Goal: Information Seeking & Learning: Learn about a topic

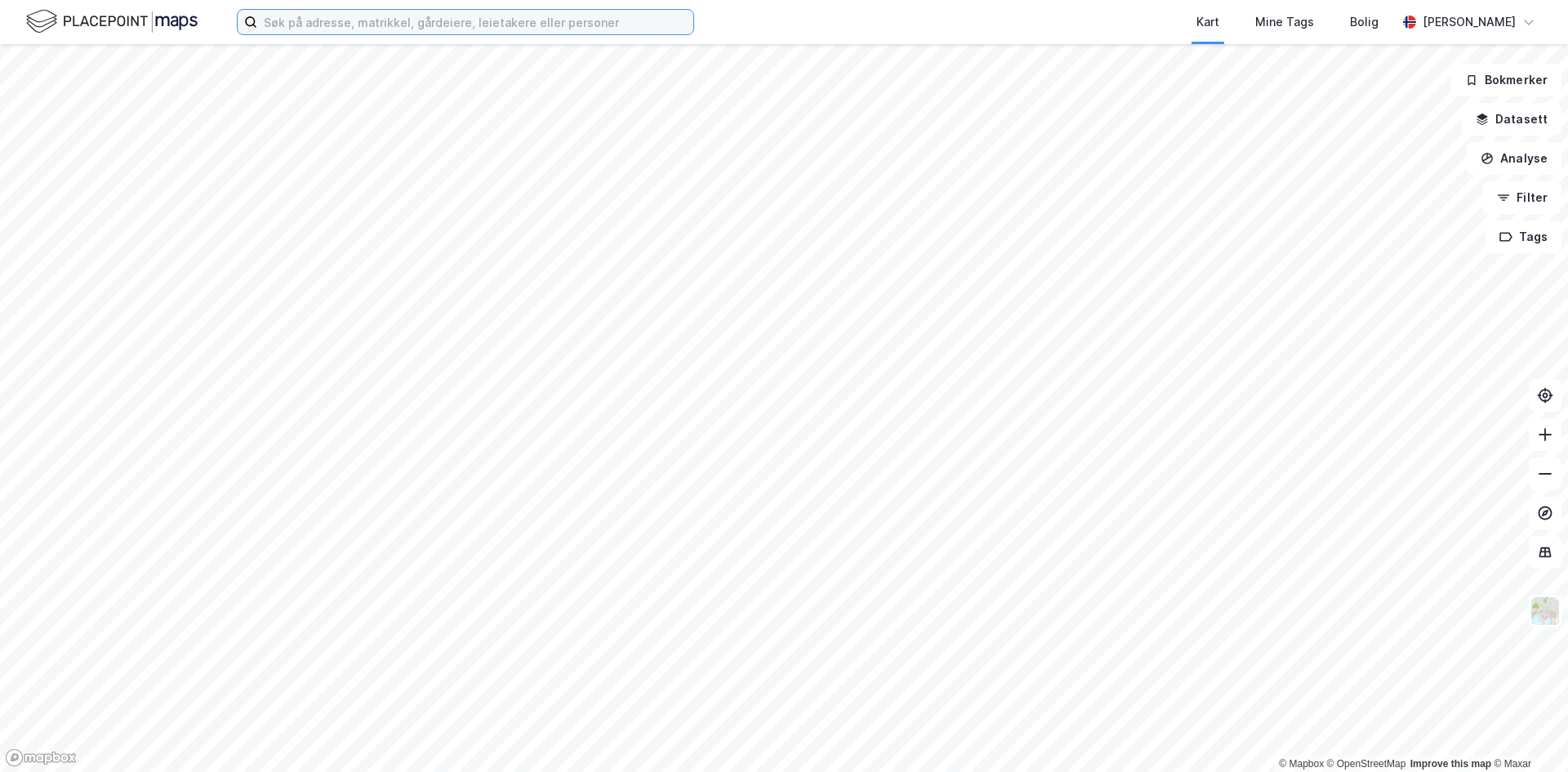
click at [463, 25] on input at bounding box center [475, 22] width 436 height 25
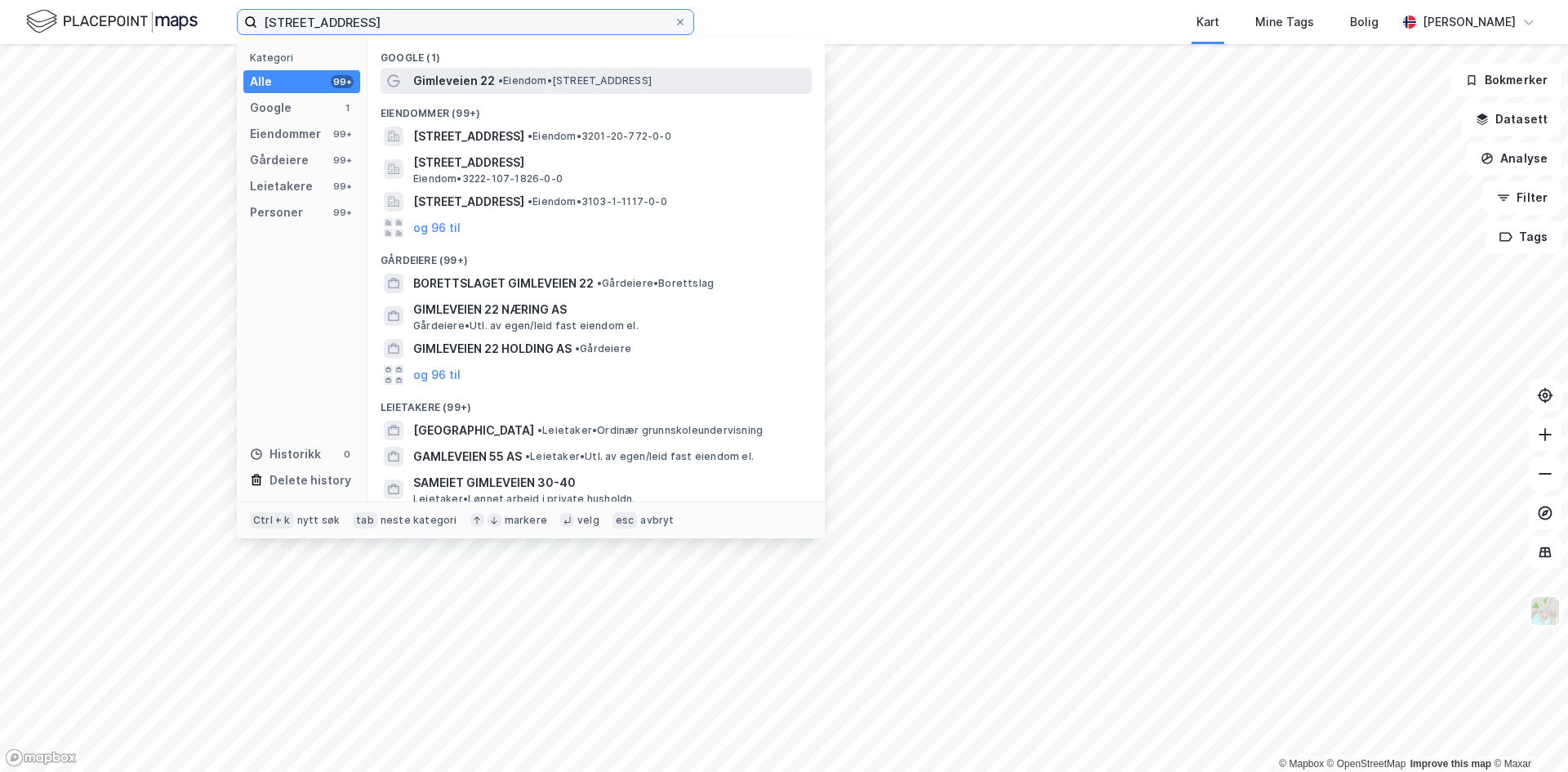
type input "[STREET_ADDRESS]"
click at [511, 79] on span "• Eiendom • [STREET_ADDRESS]" at bounding box center [575, 81] width 154 height 13
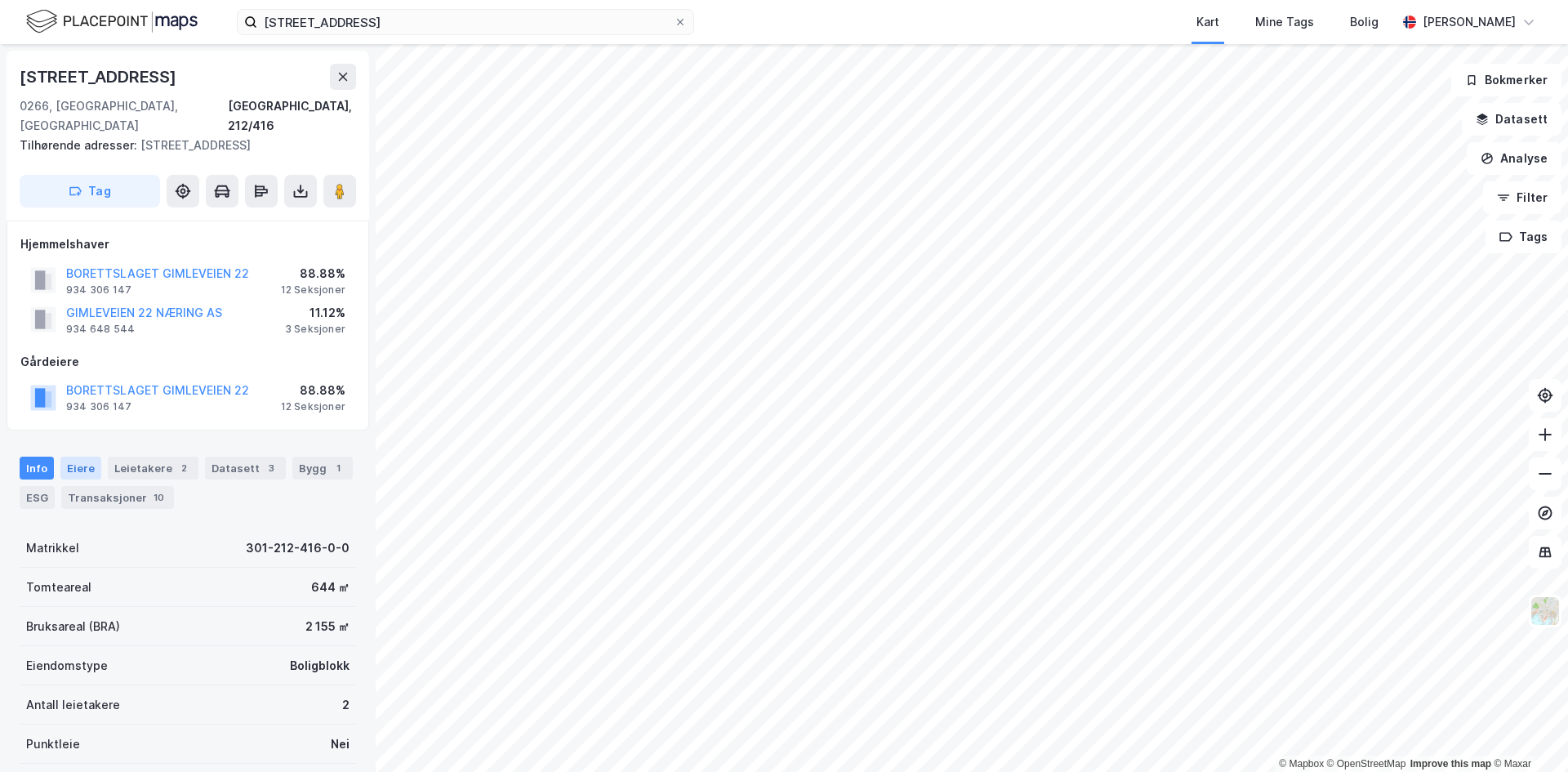
click at [82, 456] on div "Eiere" at bounding box center [81, 468] width 41 height 23
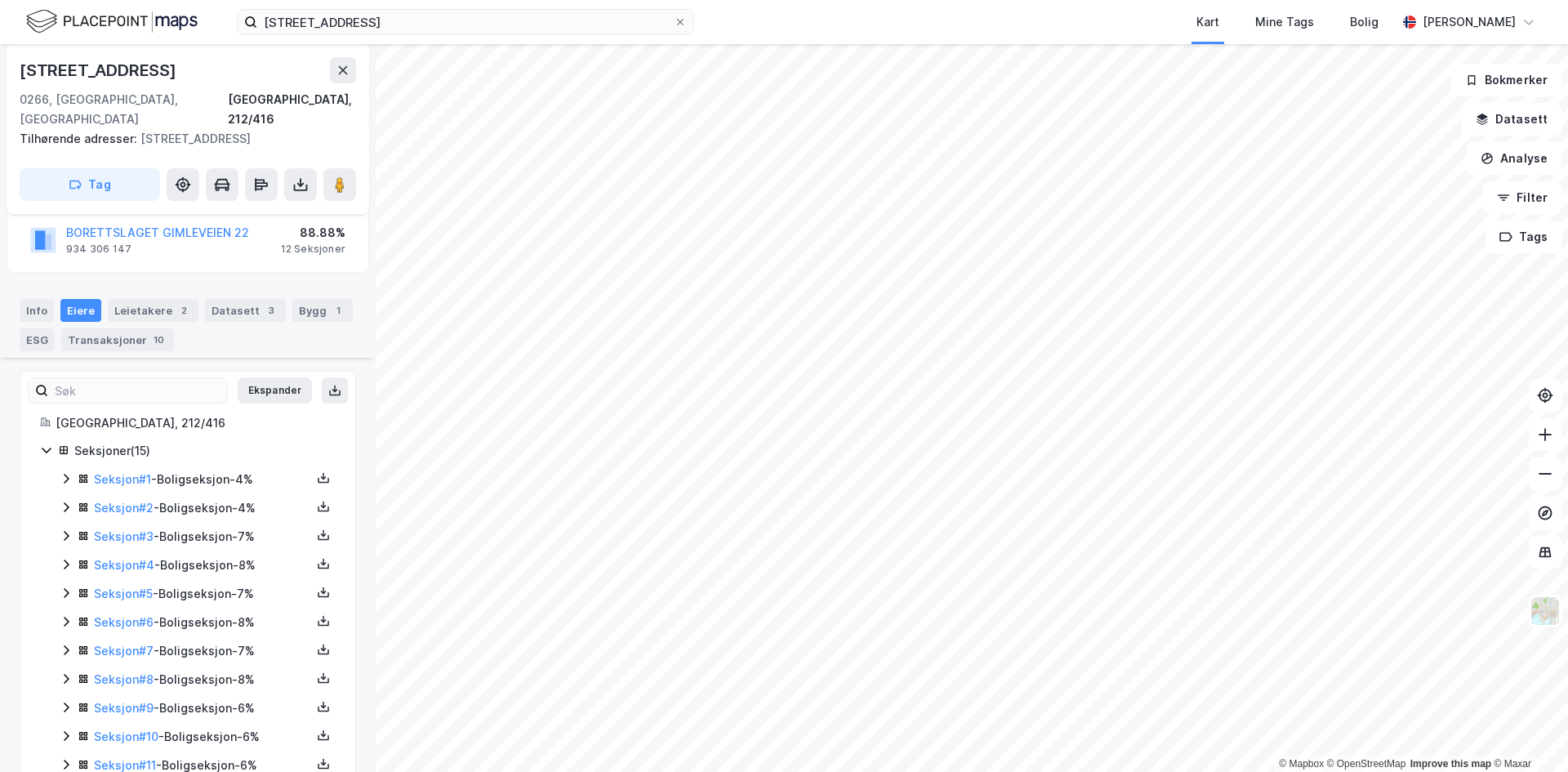
scroll to position [295, 0]
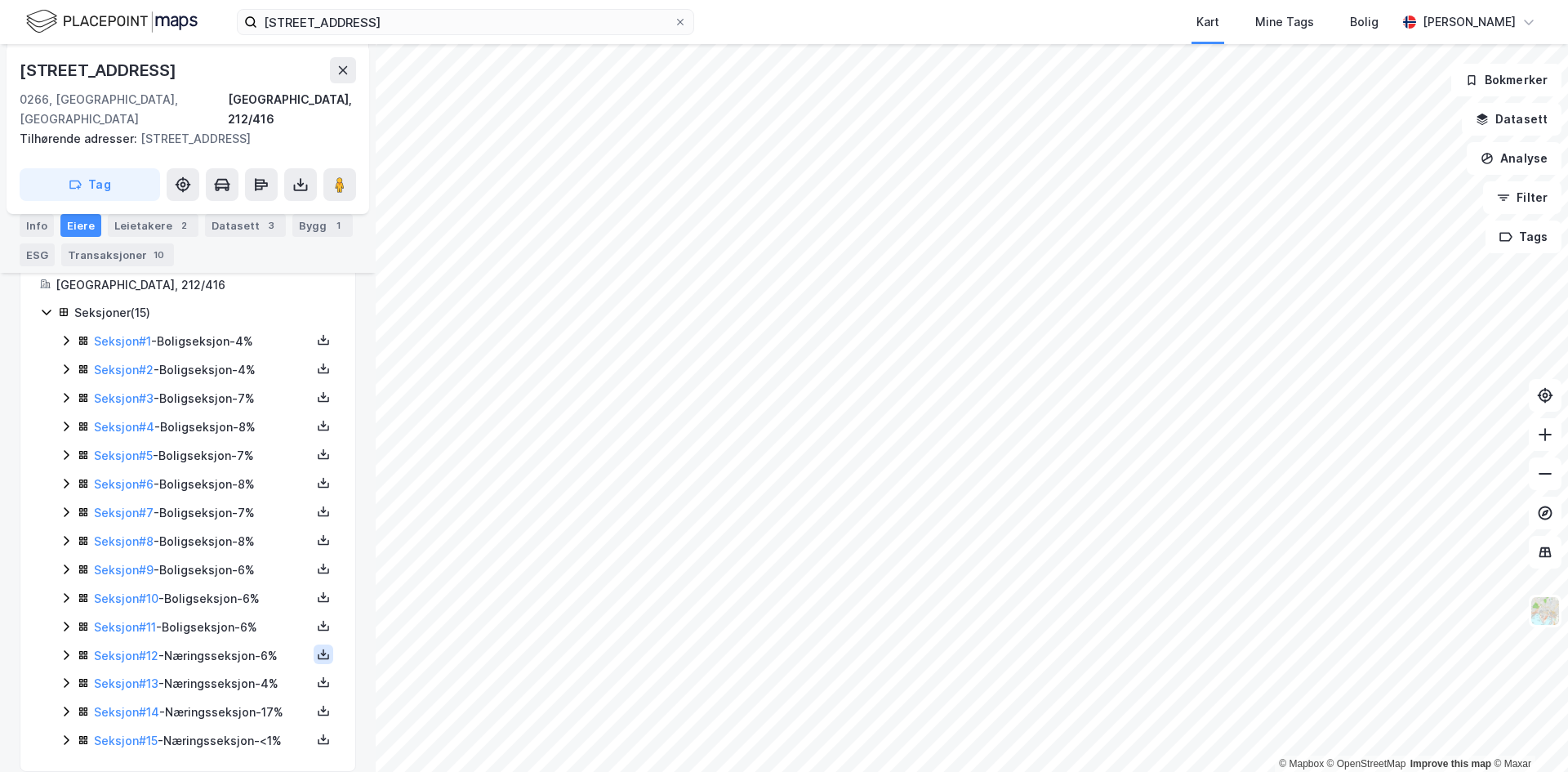
click at [317, 647] on icon at bounding box center [323, 654] width 13 height 13
click at [0, 557] on div "[STREET_ADDRESS], 212/416 Tilhørende adresser: [STREET_ADDRESS] Tag Hjemmelshav…" at bounding box center [188, 408] width 375 height 728
click at [223, 646] on div "Seksjon # 12 - Næringsseksjon - 6%" at bounding box center [203, 655] width 217 height 20
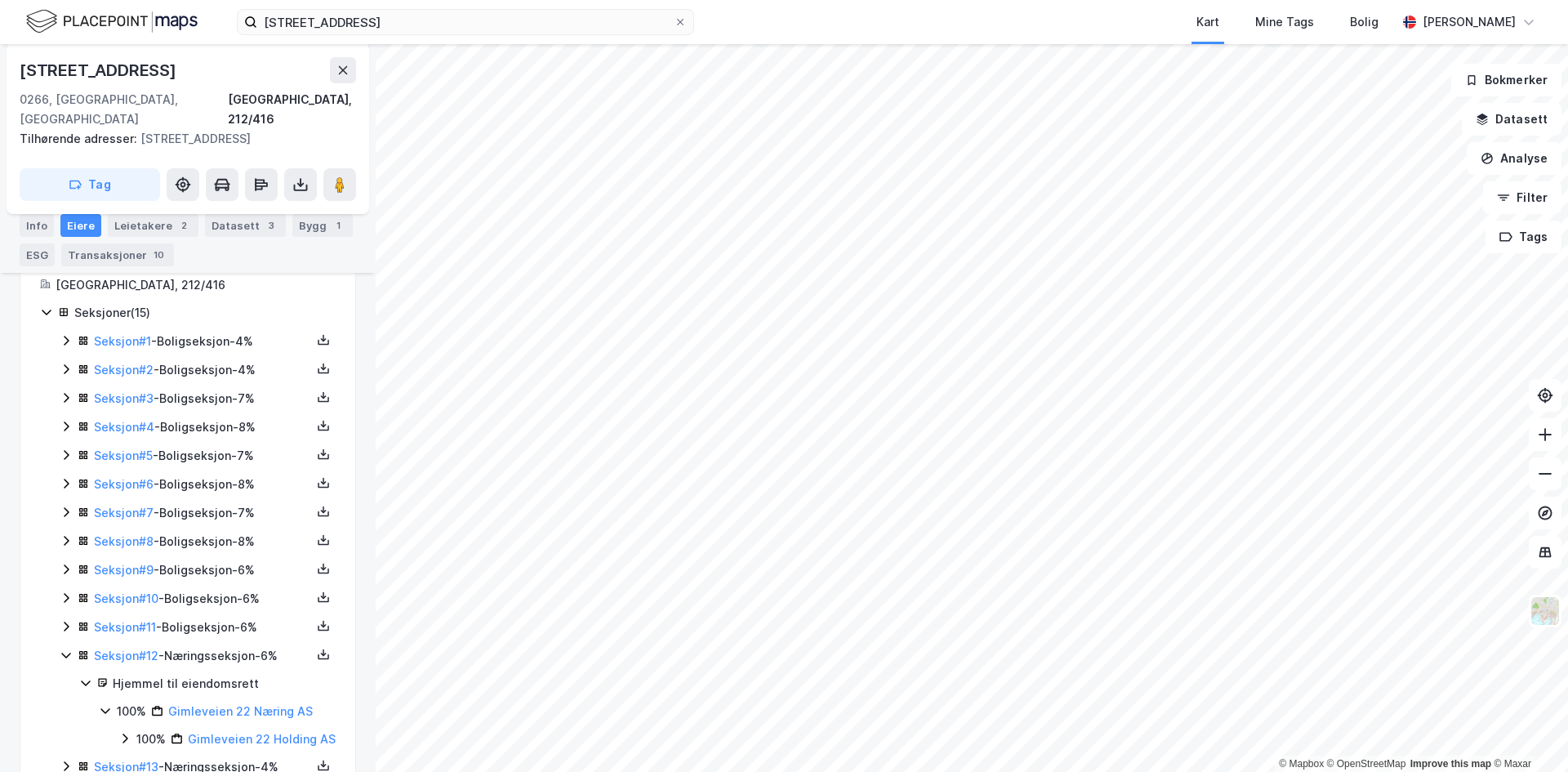
click at [218, 646] on div "Seksjon # 12 - Næringsseksjon - 6%" at bounding box center [203, 655] width 217 height 20
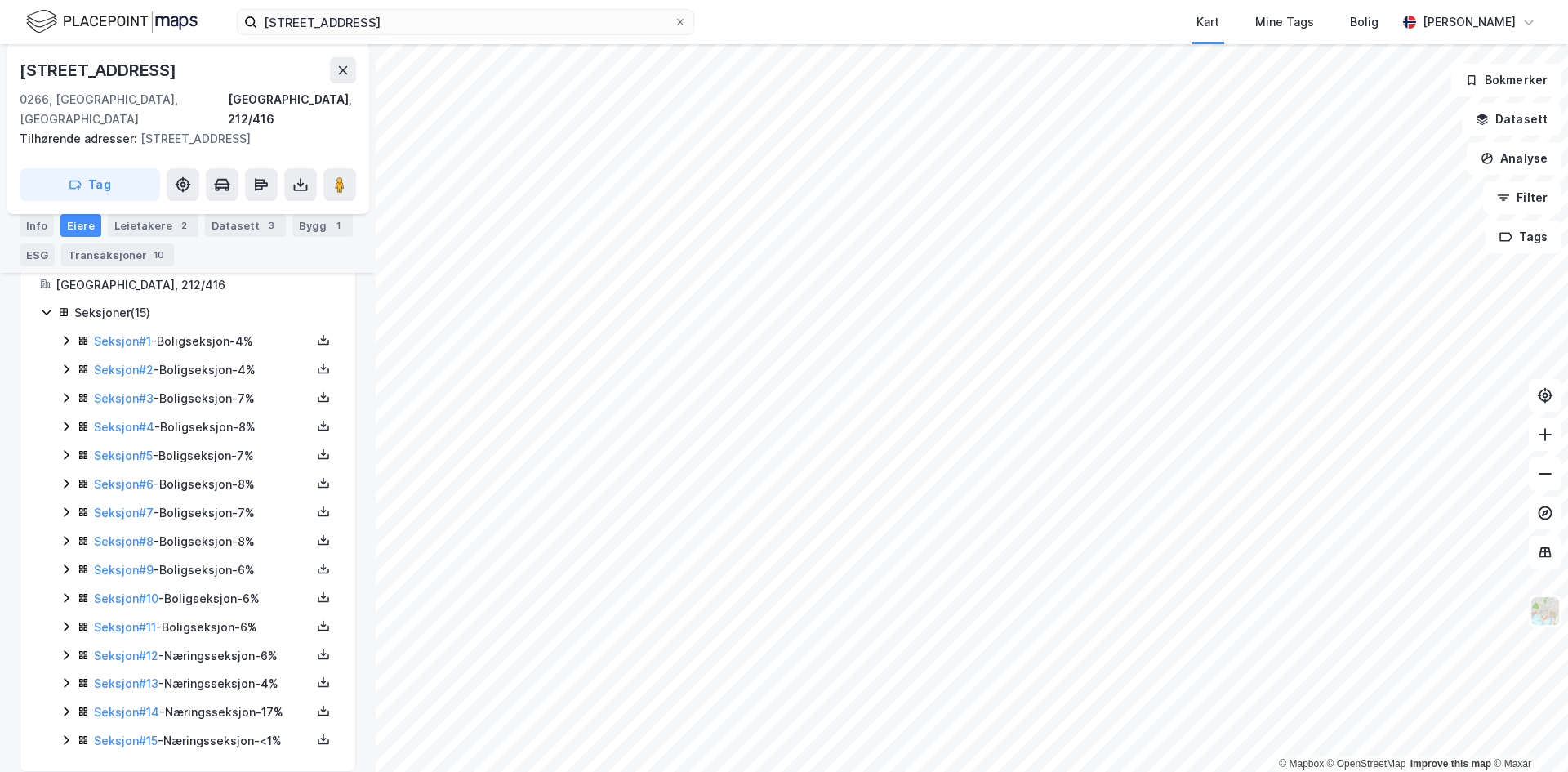
click at [205, 674] on div "Seksjon # 13 - Næringsseksjon - 4%" at bounding box center [203, 684] width 217 height 20
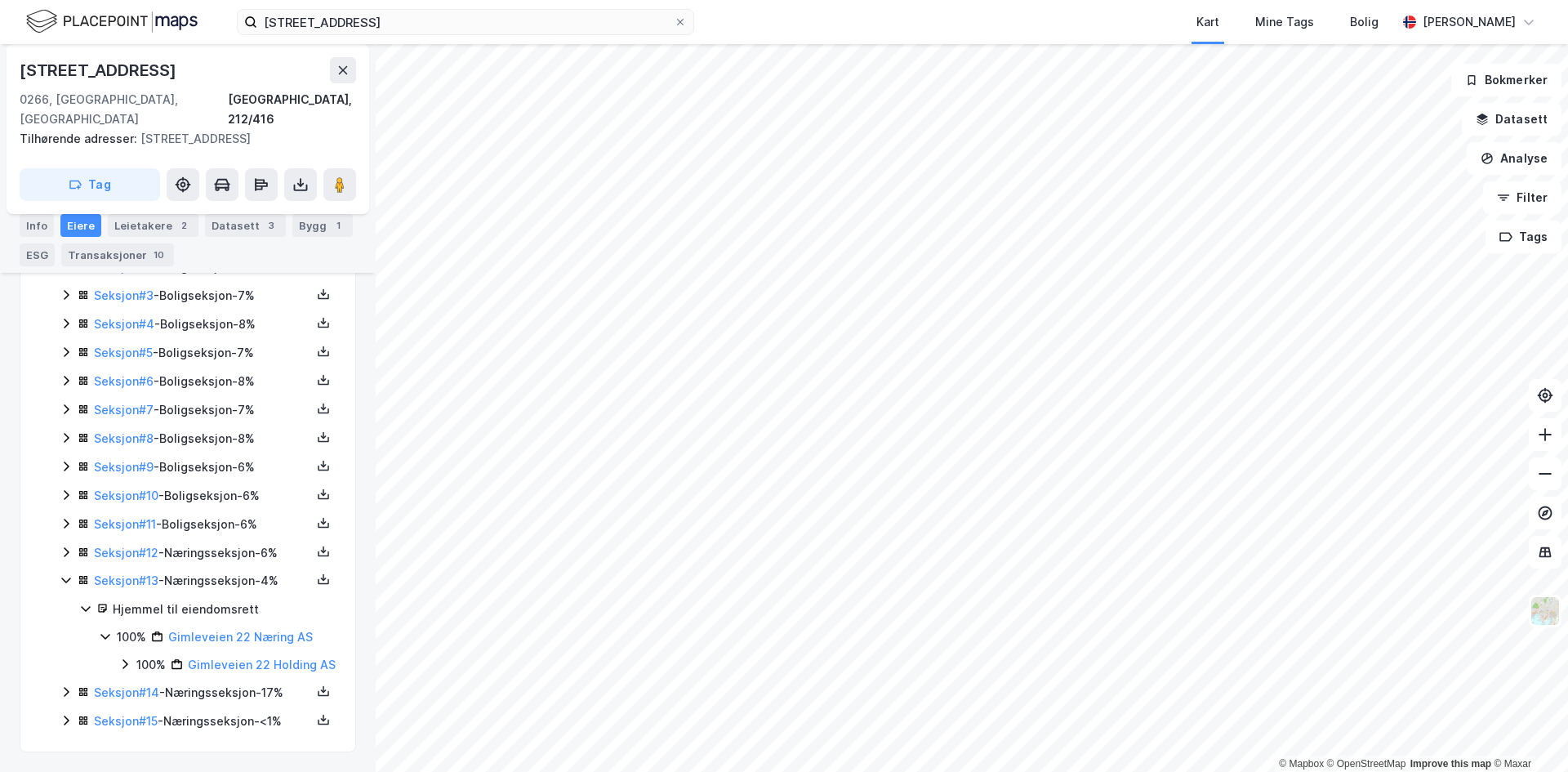
drag, startPoint x: 237, startPoint y: 556, endPoint x: 255, endPoint y: 556, distance: 18.0
click at [240, 571] on div "Seksjon # 13 - Næringsseksjon - 4%" at bounding box center [203, 581] width 217 height 20
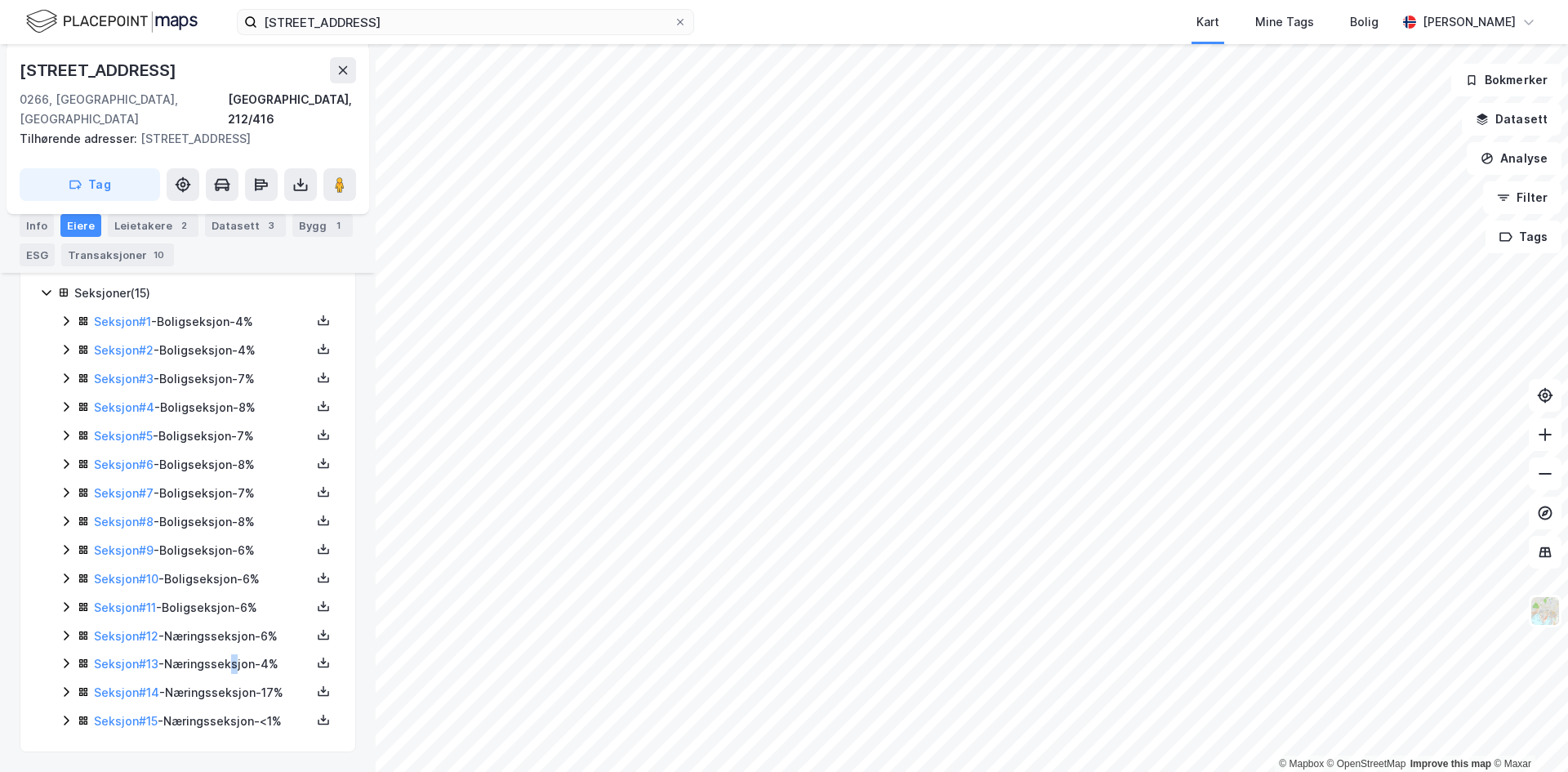
scroll to position [295, 0]
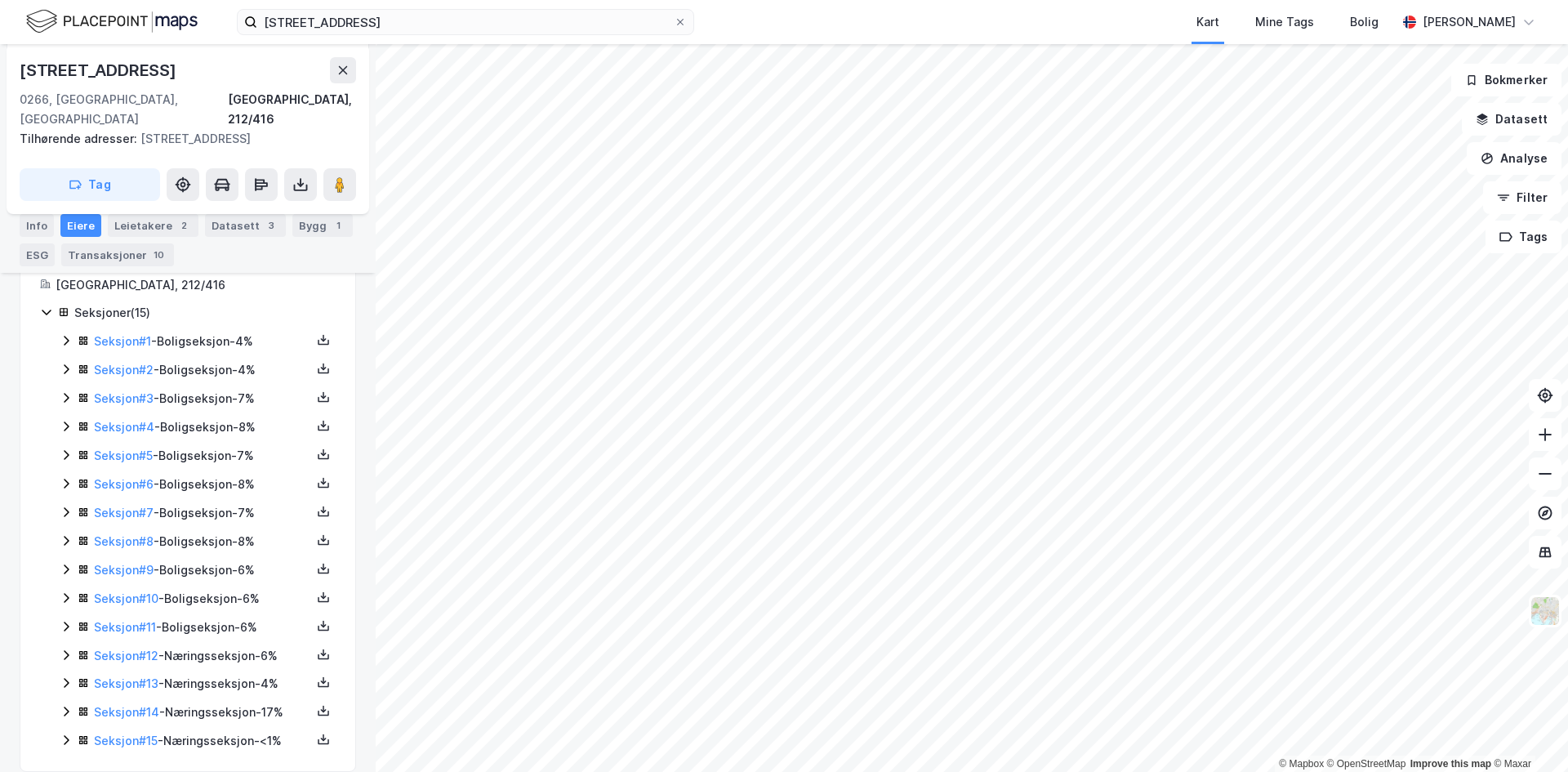
click at [250, 745] on div "Ekspander [GEOGRAPHIC_DATA], 212/416 Seksjoner ( 15 ) Seksjon # 1 - Boligseksjo…" at bounding box center [188, 503] width 336 height 539
click at [222, 703] on div "Seksjon # 14 - Næringsseksjon - 17%" at bounding box center [203, 712] width 217 height 20
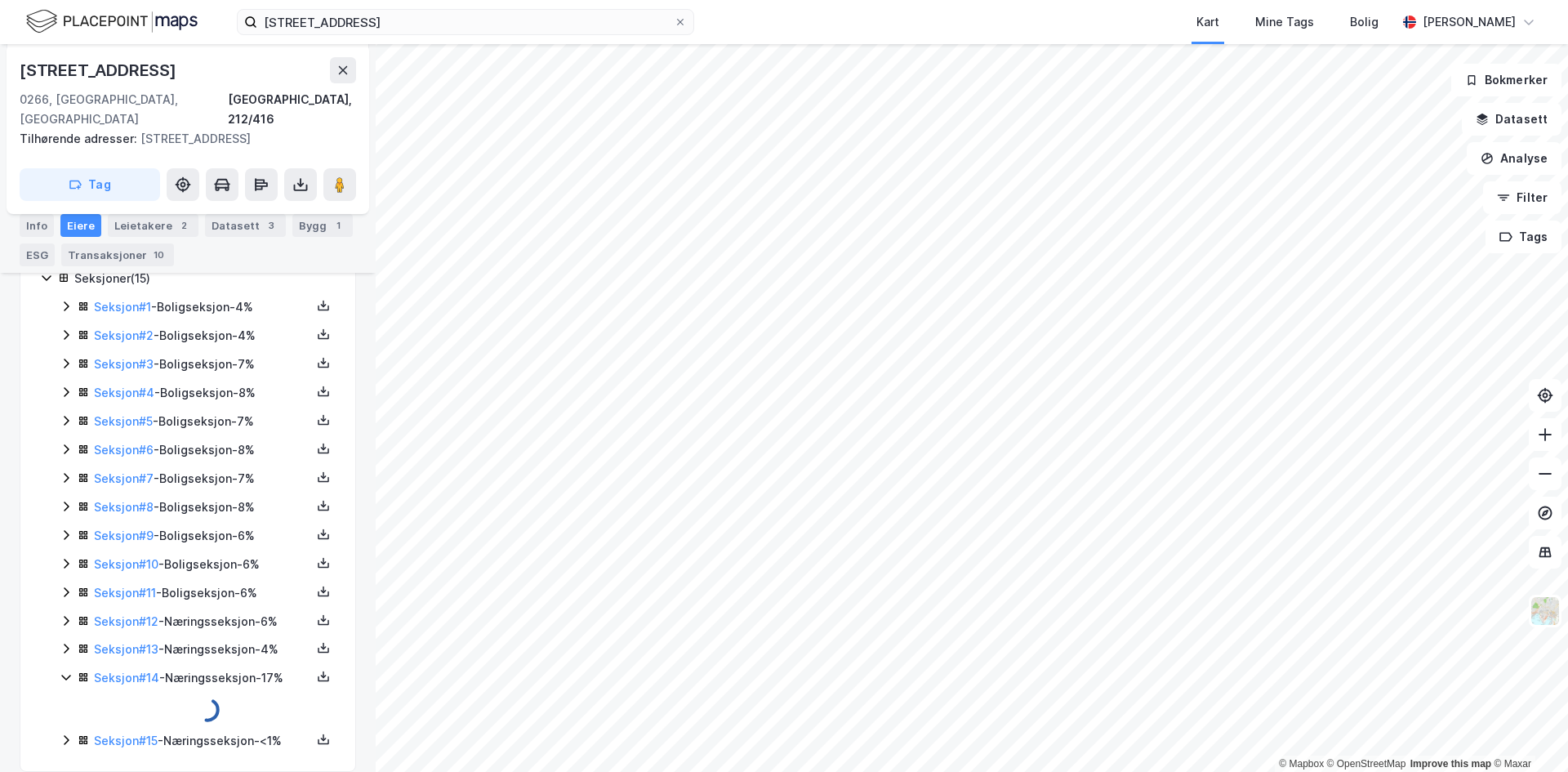
scroll to position [351, 0]
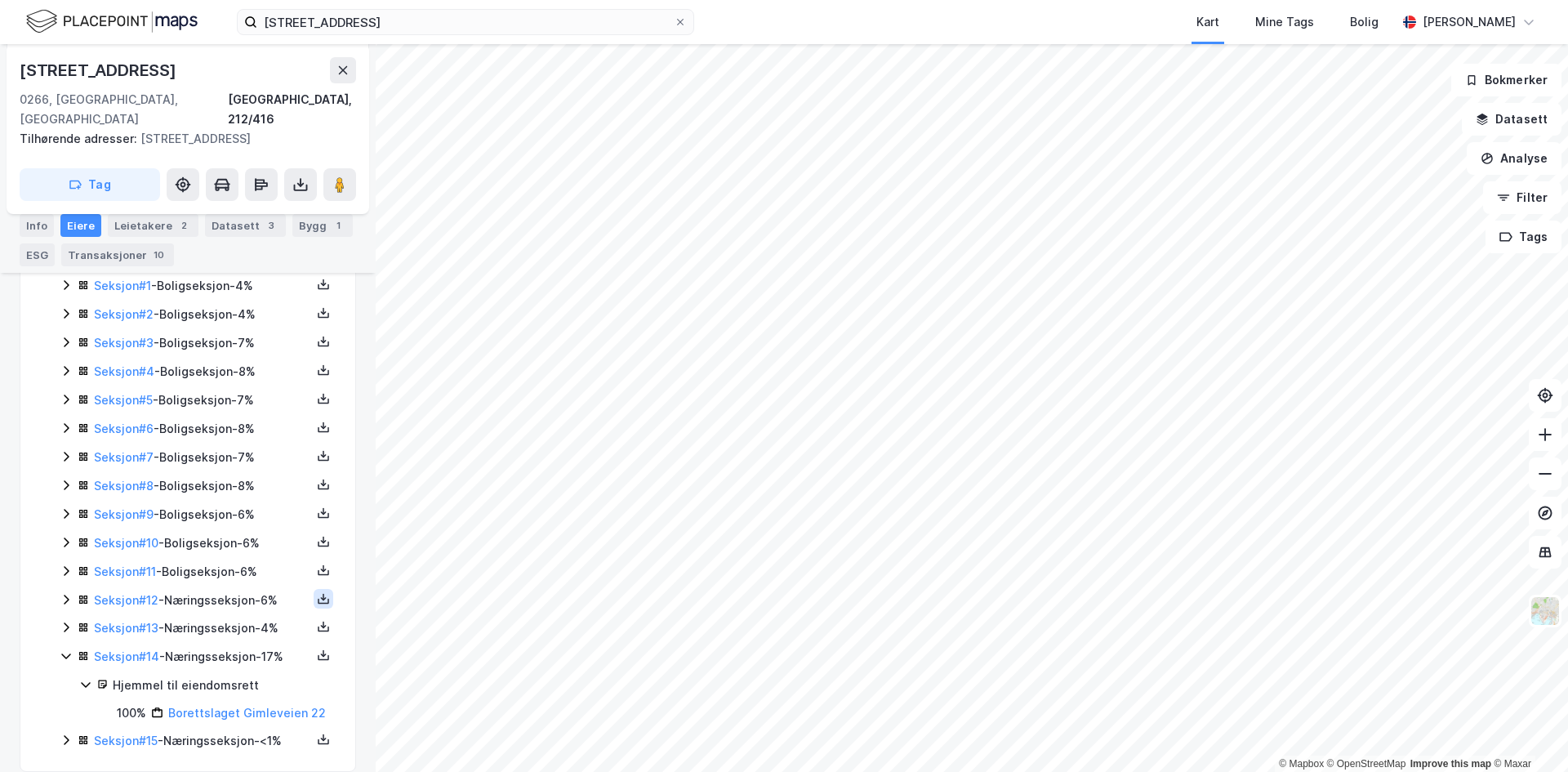
click at [321, 597] on icon at bounding box center [324, 599] width 5 height 4
click at [205, 540] on div "Grunnbok" at bounding box center [225, 550] width 55 height 20
drag, startPoint x: 222, startPoint y: 608, endPoint x: 280, endPoint y: 606, distance: 58.0
click at [223, 618] on div "Seksjon # 13 - Næringsseksjon - 4%" at bounding box center [203, 628] width 217 height 20
click at [317, 620] on icon at bounding box center [323, 626] width 13 height 13
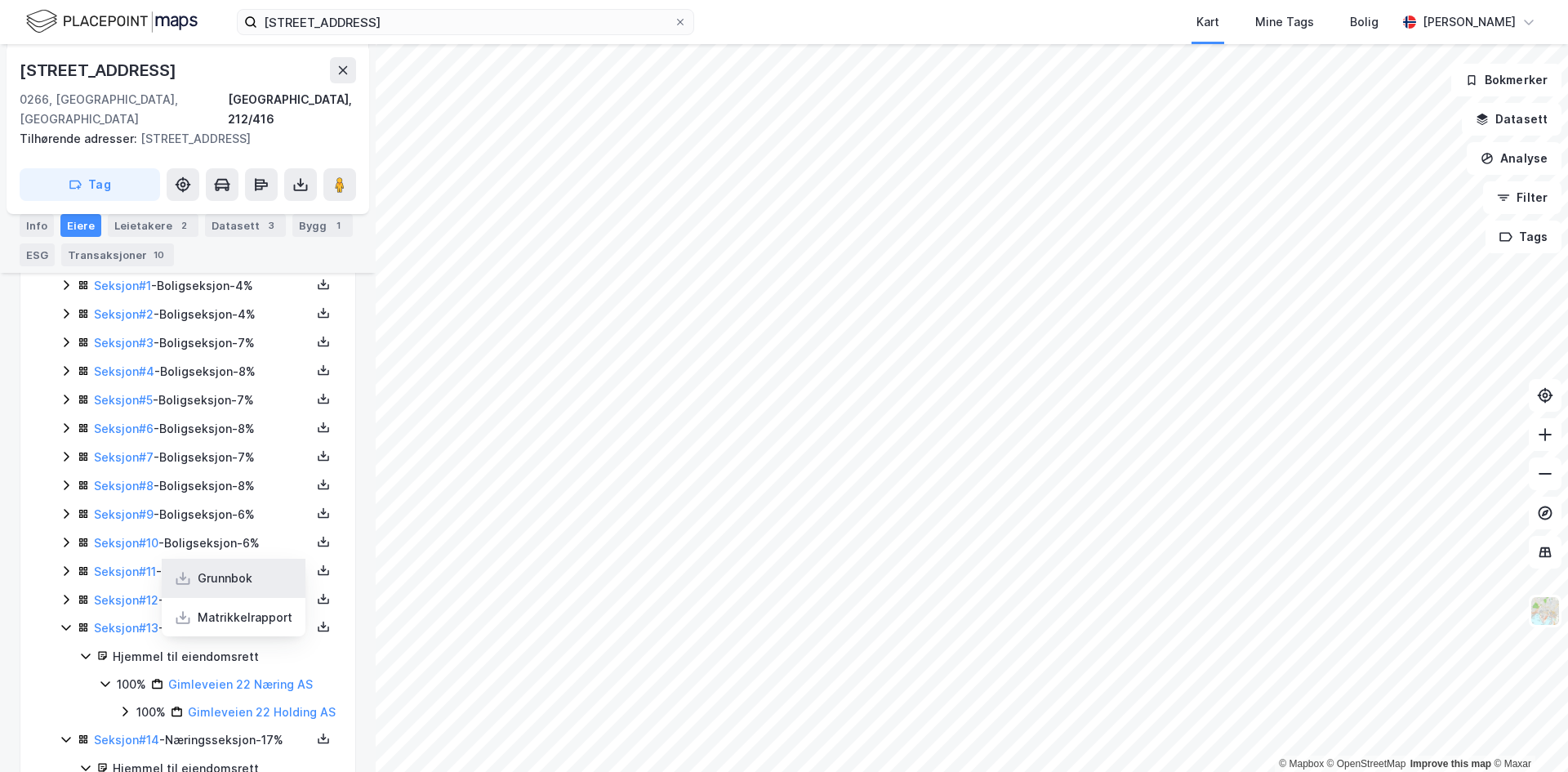
click at [214, 568] on div "Grunnbok" at bounding box center [225, 578] width 55 height 20
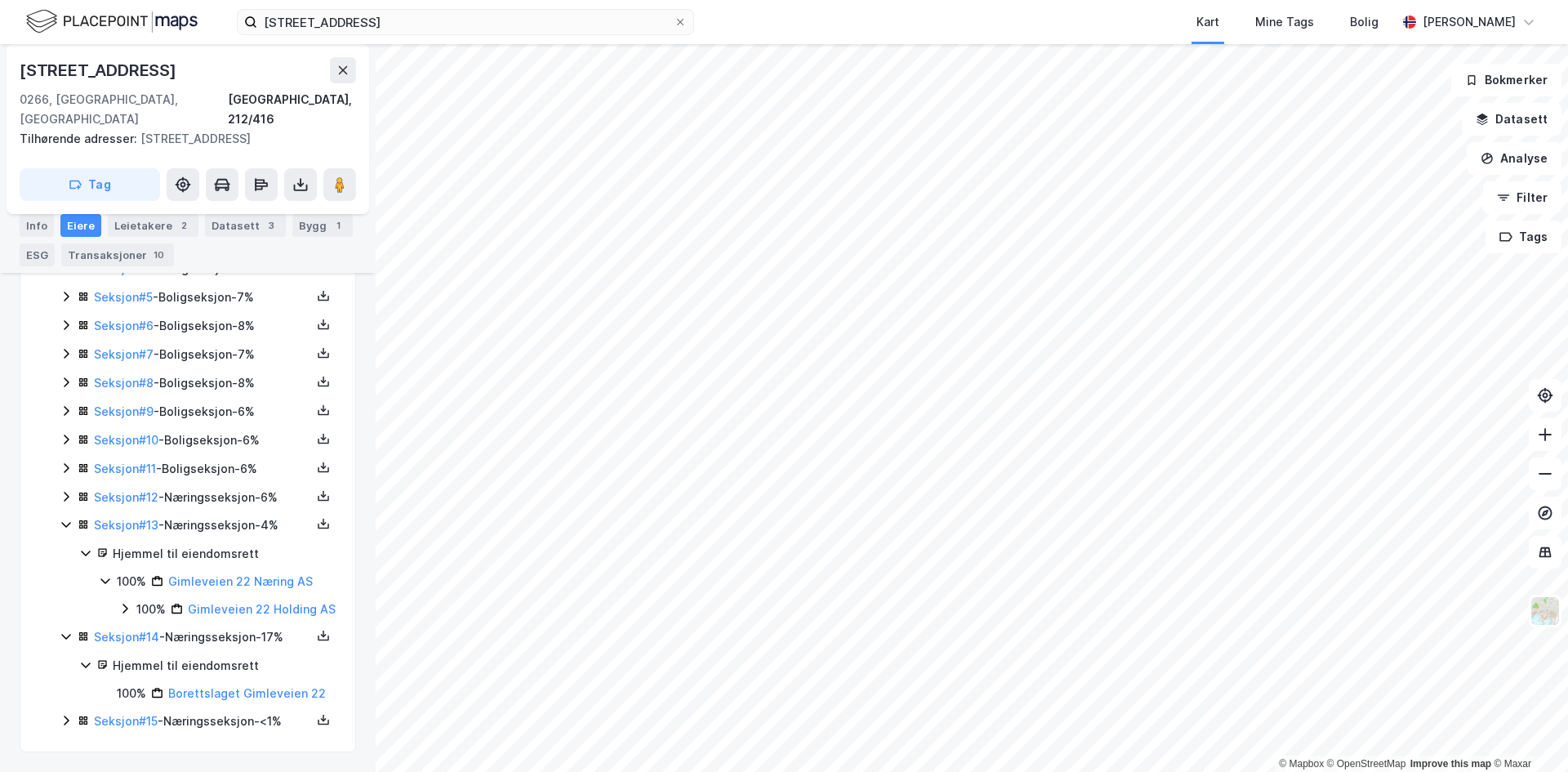
click at [235, 720] on div "Seksjon # 15 - Næringsseksjon - <1%" at bounding box center [203, 721] width 217 height 20
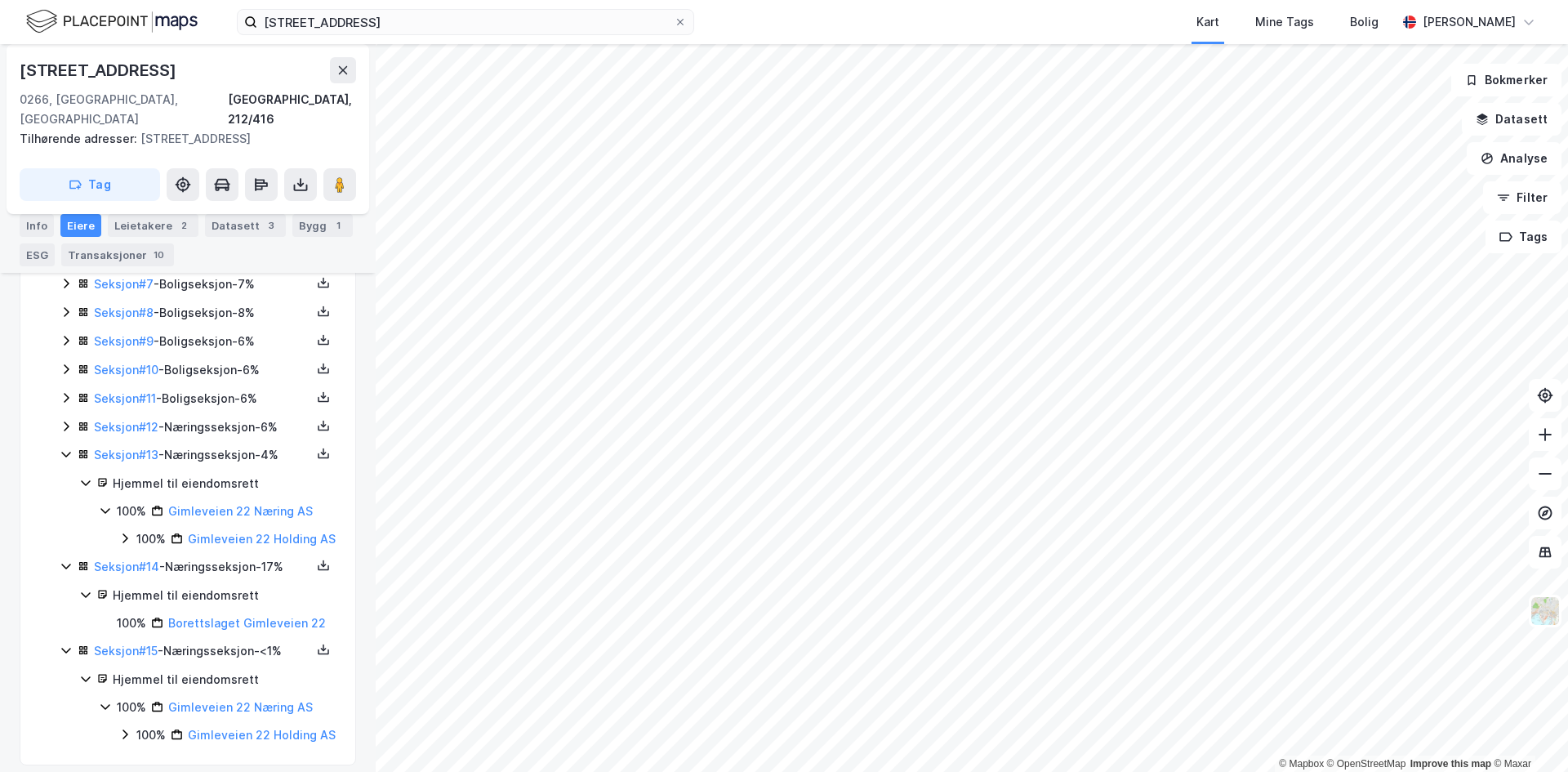
scroll to position [557, 0]
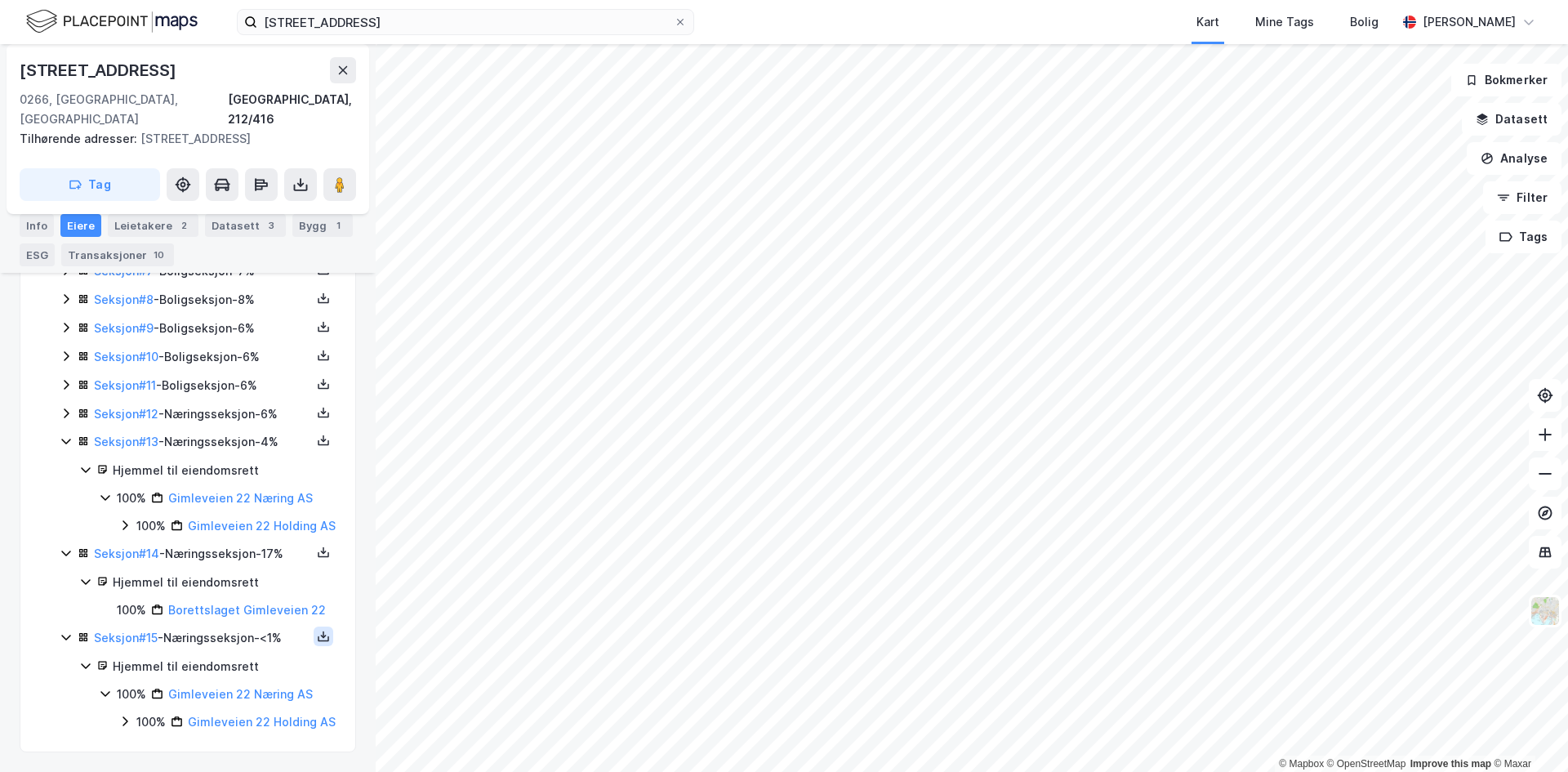
click at [317, 630] on icon at bounding box center [323, 636] width 13 height 13
click at [213, 577] on div "Grunnbok" at bounding box center [225, 587] width 55 height 20
click at [332, 60] on button at bounding box center [342, 69] width 26 height 26
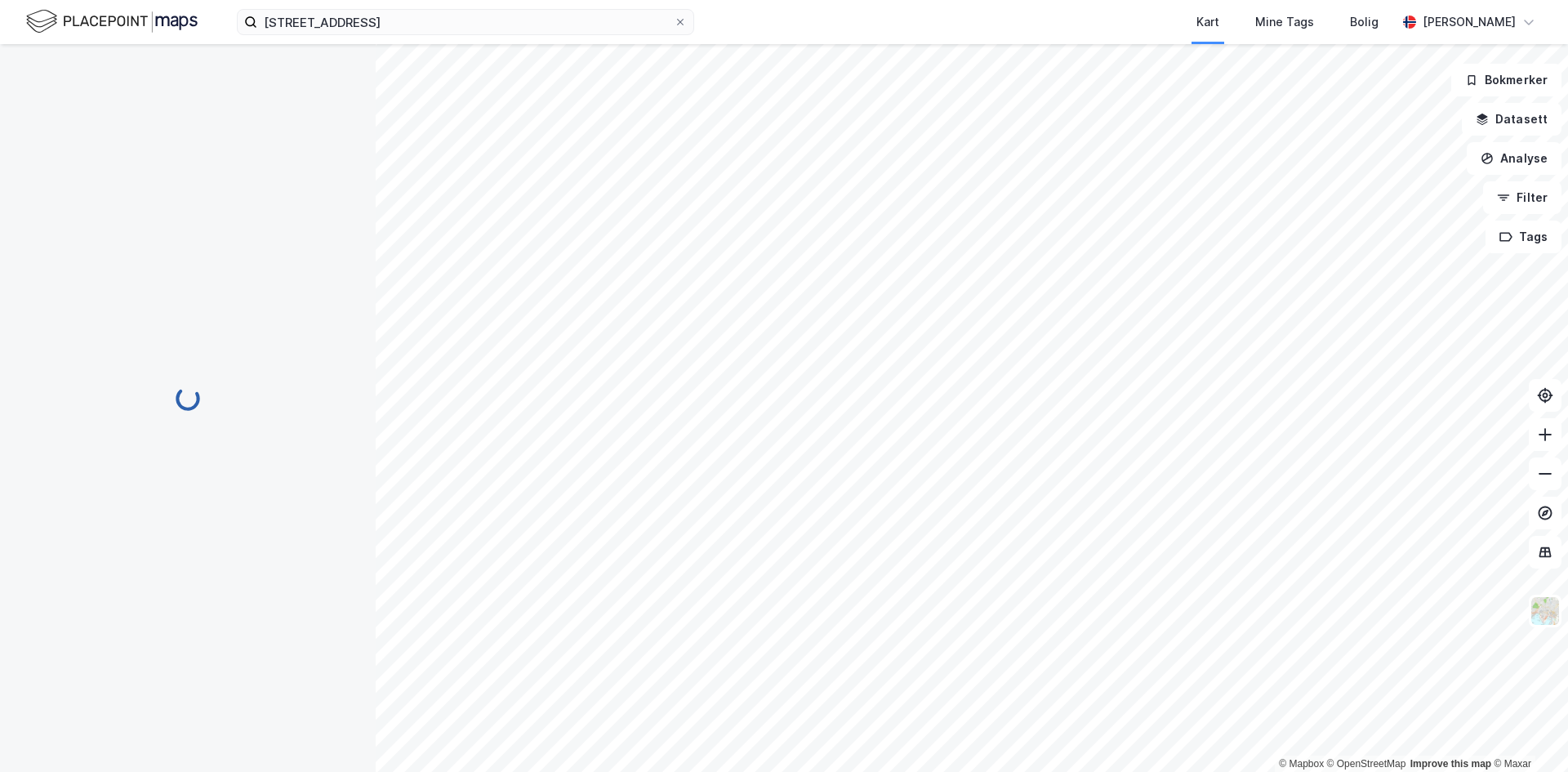
scroll to position [557, 0]
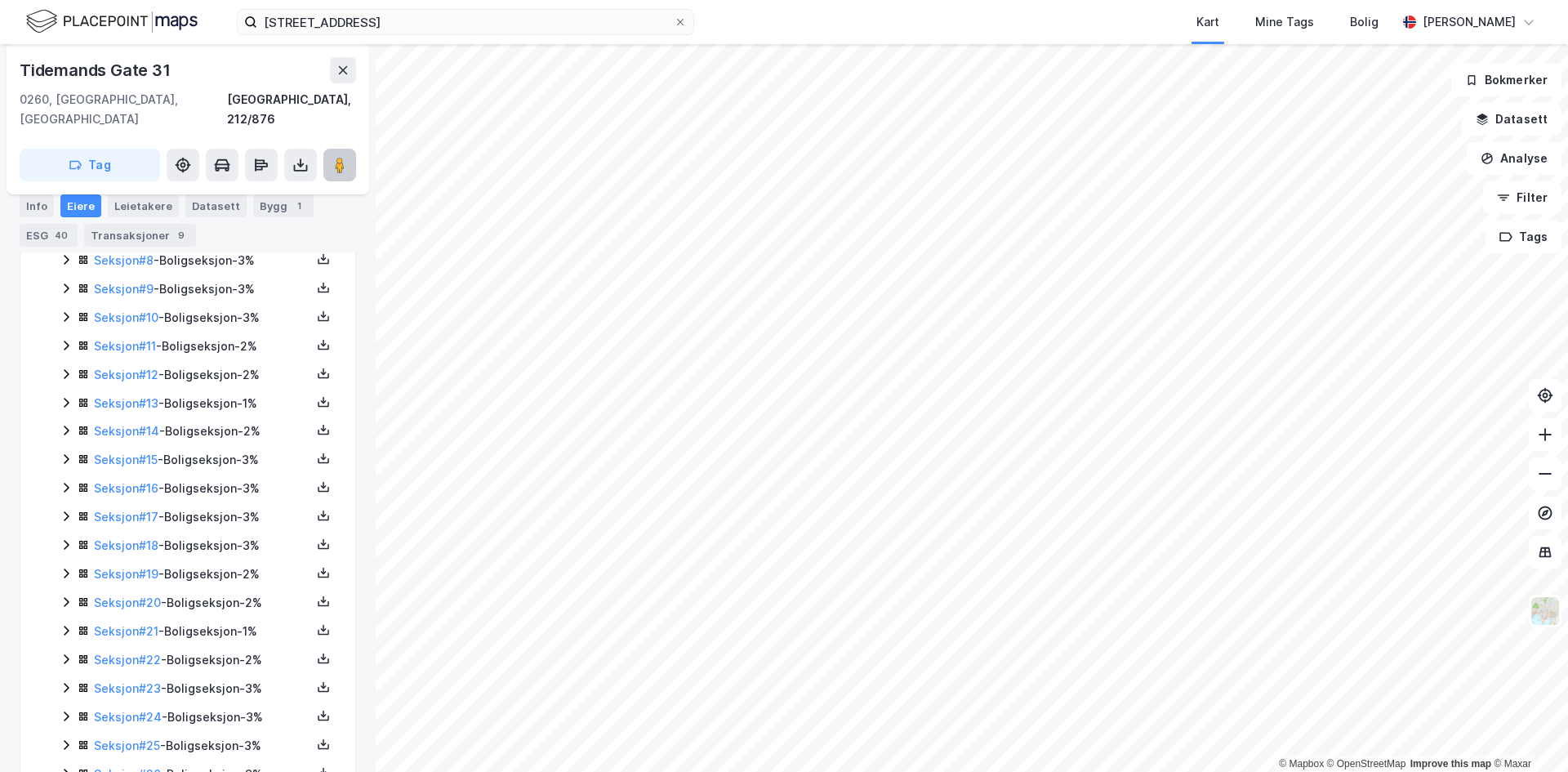
click at [345, 157] on icon at bounding box center [340, 165] width 16 height 16
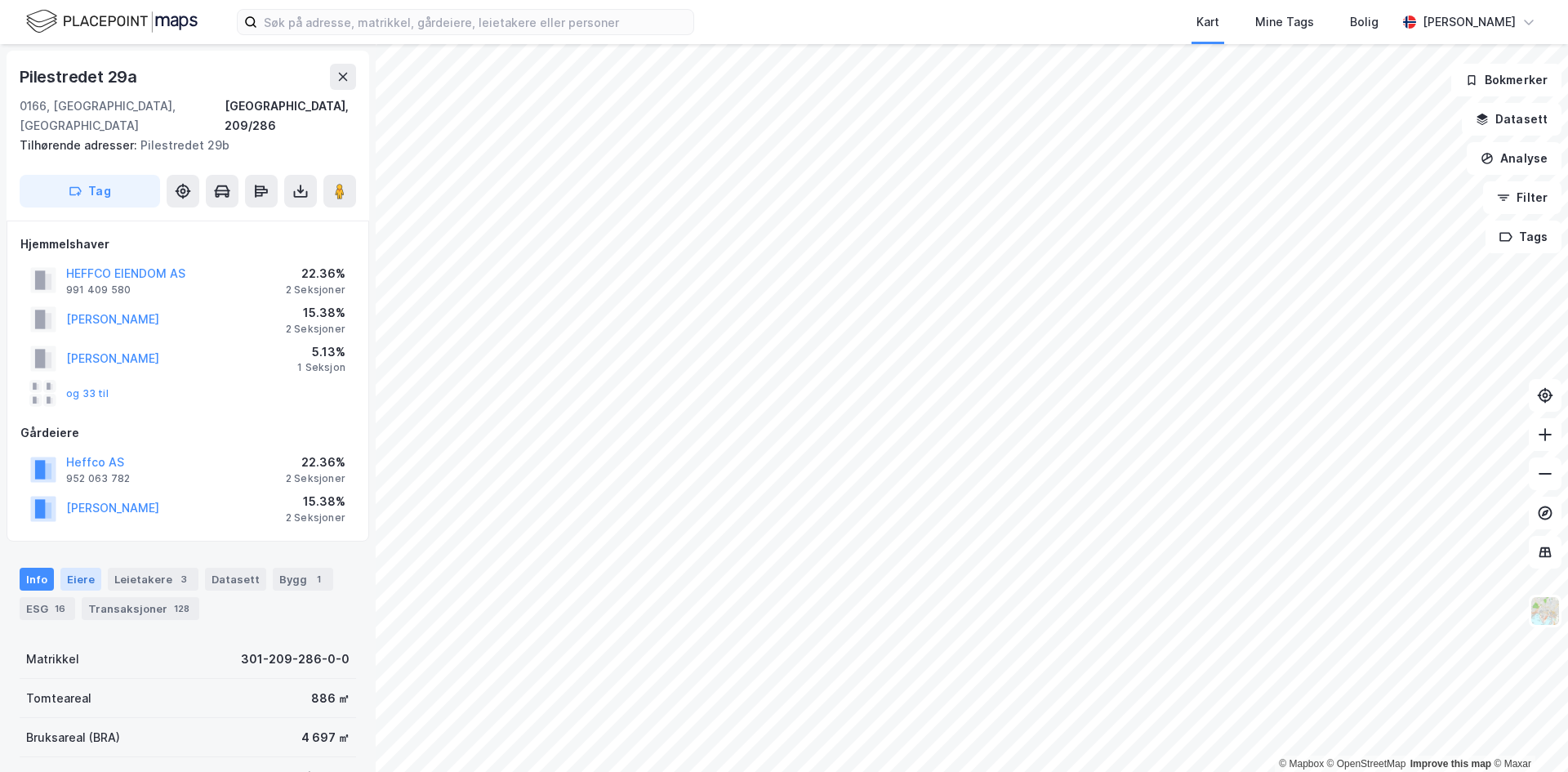
click at [79, 568] on div "Eiere" at bounding box center [81, 579] width 41 height 23
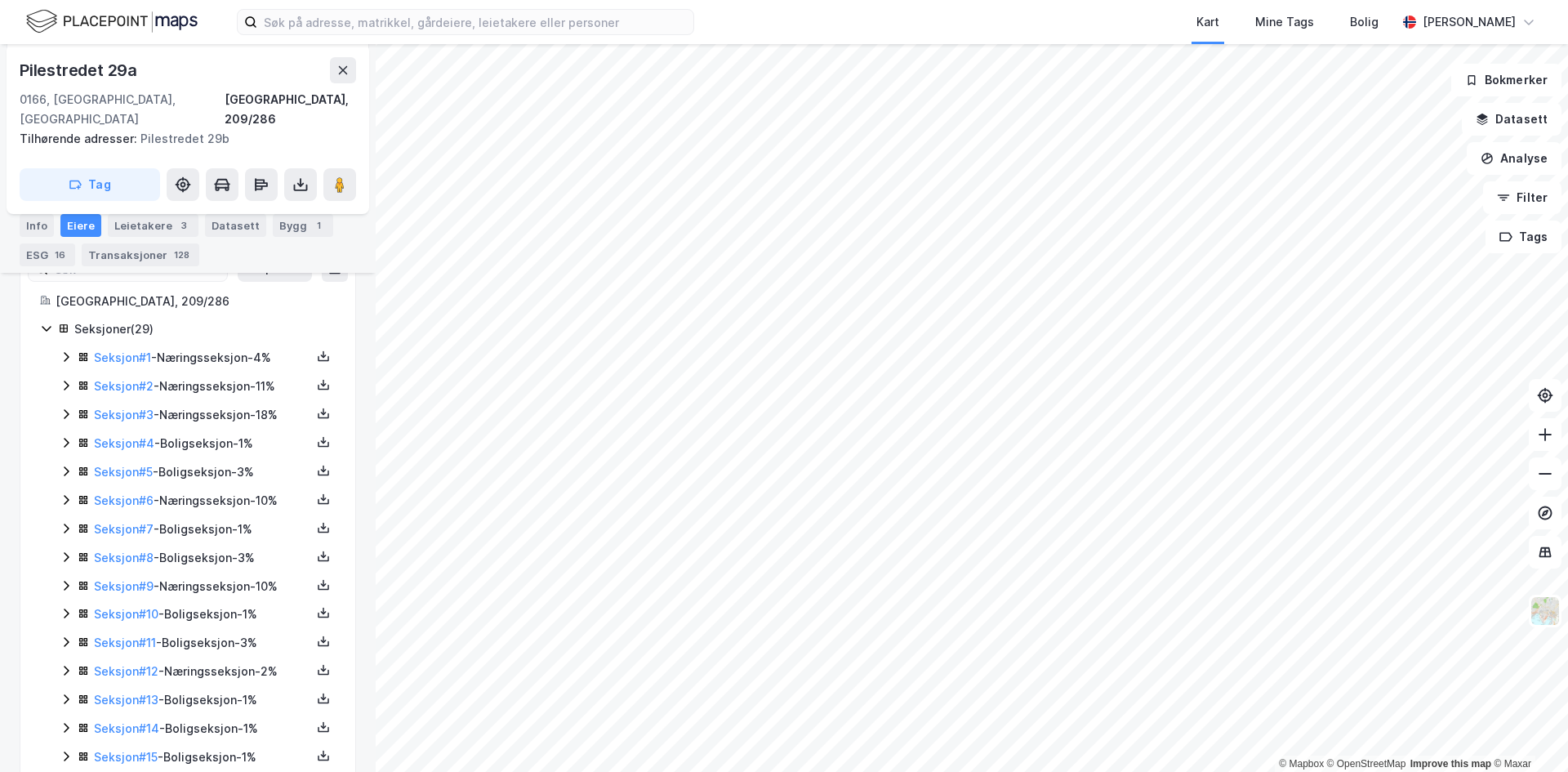
scroll to position [654, 0]
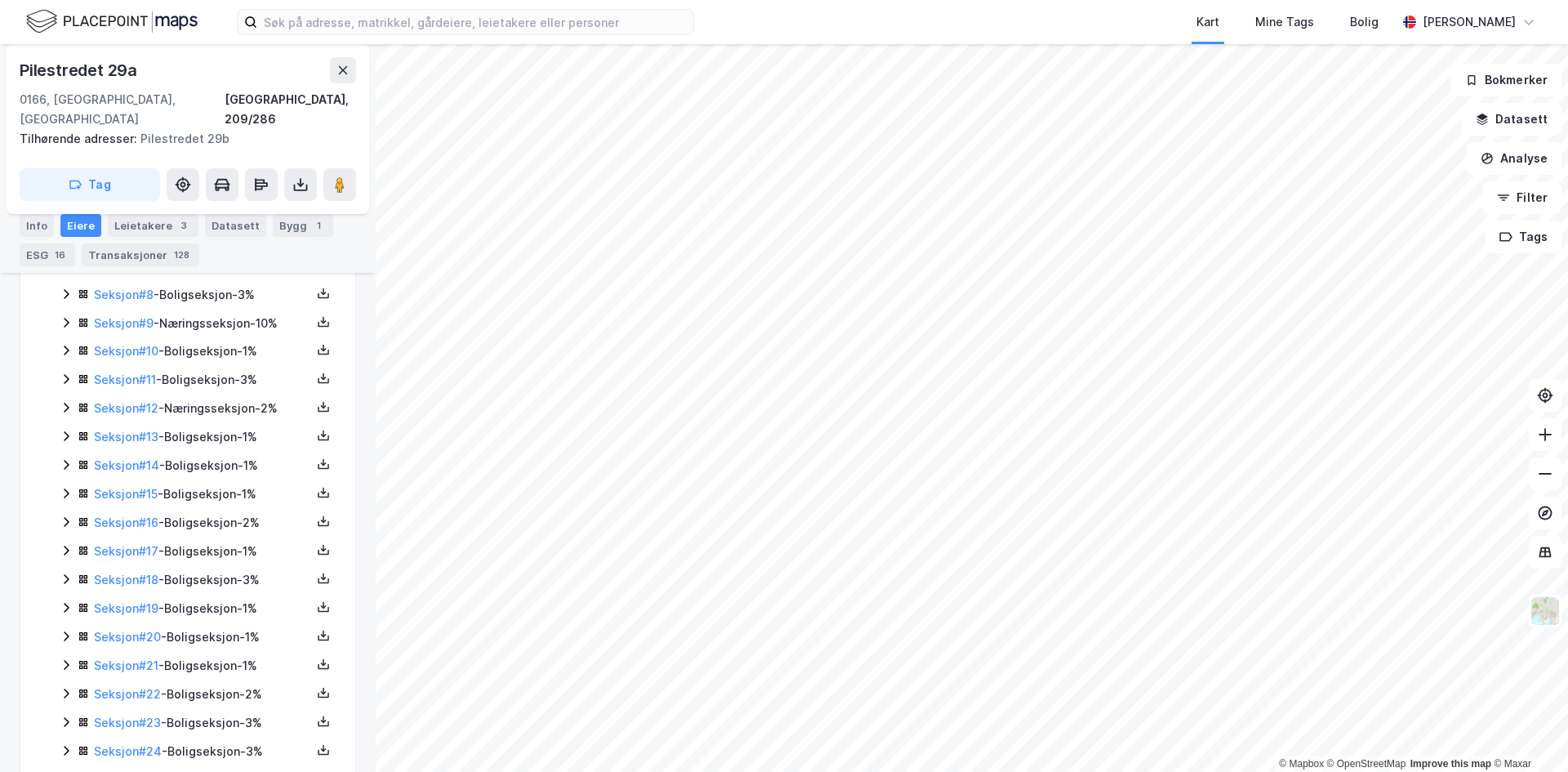
click at [194, 542] on div "Seksjon # 17 - Boligseksjon - 1%" at bounding box center [203, 551] width 217 height 20
click at [317, 543] on icon at bounding box center [323, 550] width 13 height 13
click at [212, 491] on div "Grunnbok" at bounding box center [225, 501] width 55 height 20
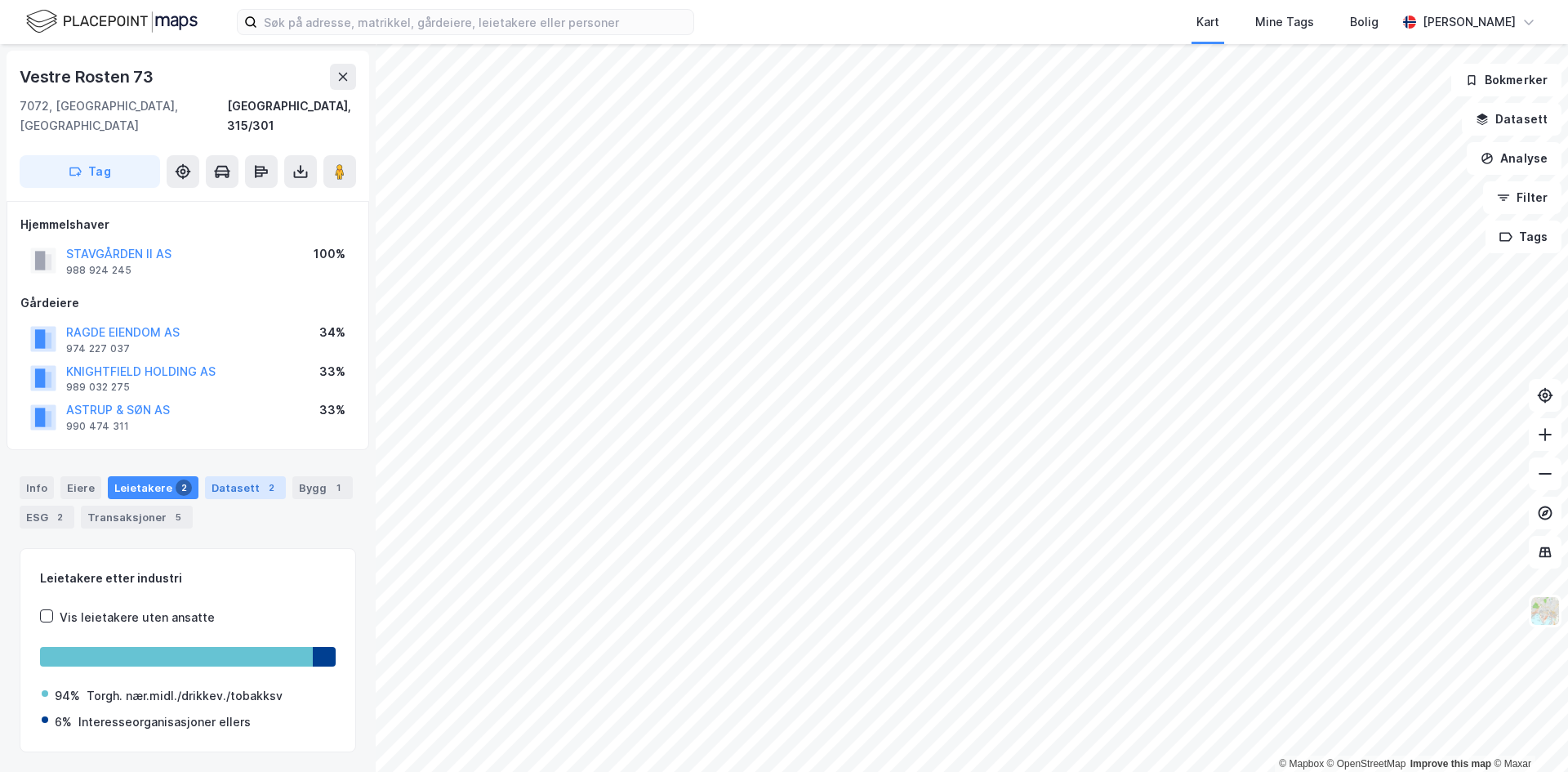
drag, startPoint x: 245, startPoint y: 452, endPoint x: 244, endPoint y: 468, distance: 16.0
click at [245, 456] on div "Info Eiere Leietakere 2 Datasett 2 Bygg 1 ESG 2 Transaksjoner 5" at bounding box center [188, 495] width 375 height 78
click at [243, 476] on div "Datasett 2" at bounding box center [245, 487] width 81 height 23
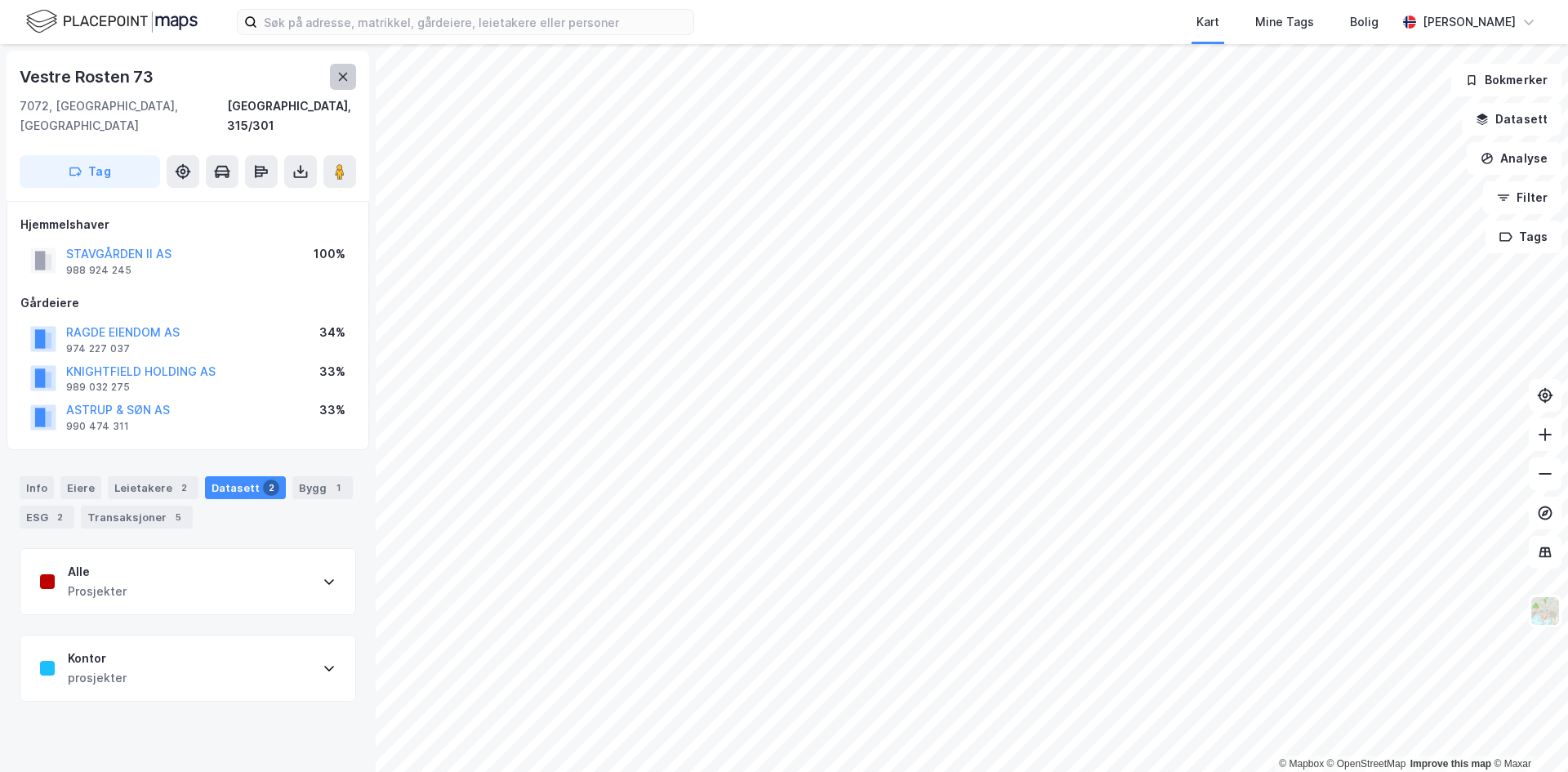
click at [350, 85] on button at bounding box center [342, 76] width 26 height 26
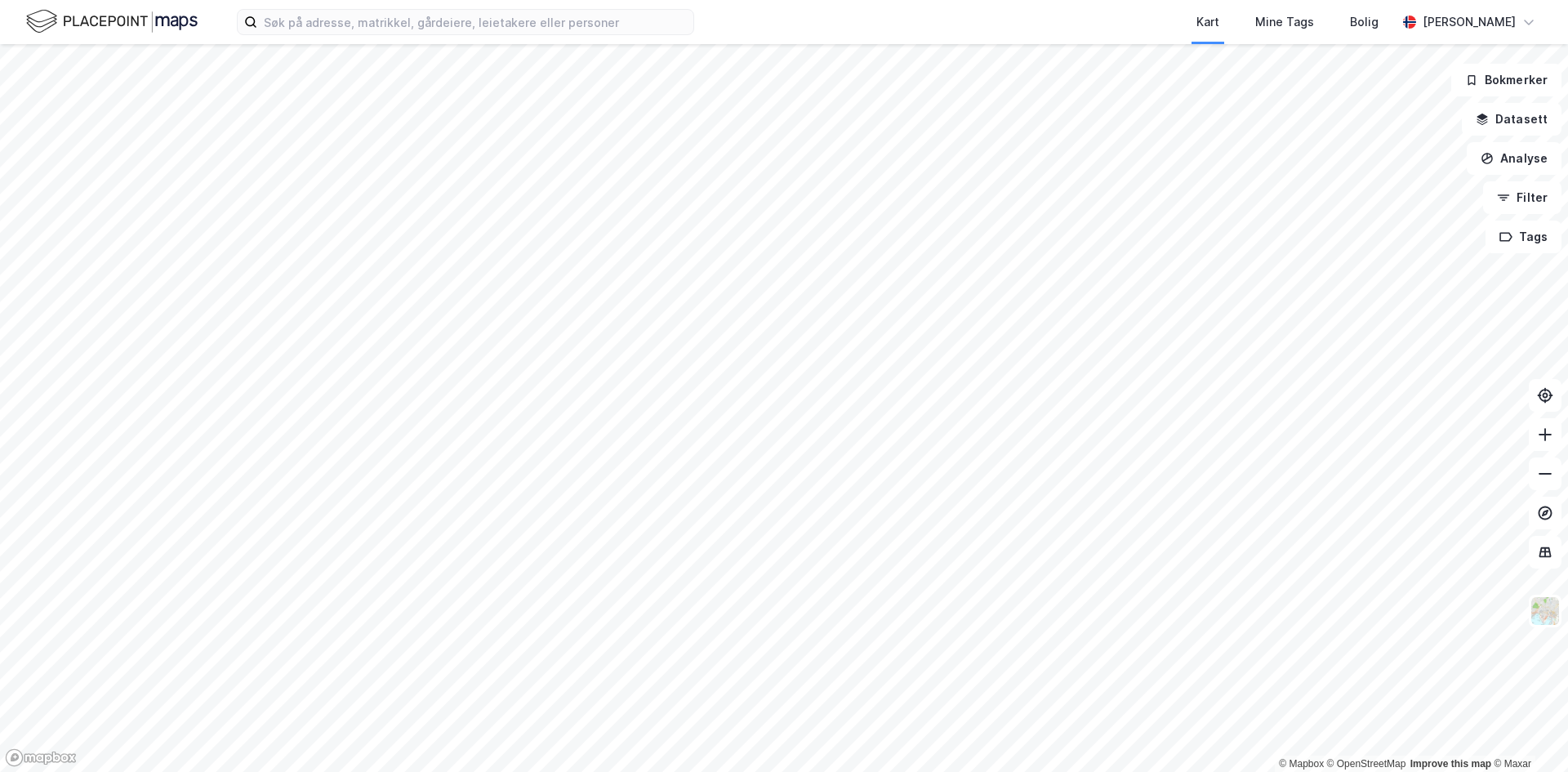
click at [810, 771] on html "Kart Mine Tags Bolig Håvard Skaland © Mapbox © OpenStreetMap Improve this map ©…" at bounding box center [784, 386] width 1568 height 772
